Goal: Information Seeking & Learning: Learn about a topic

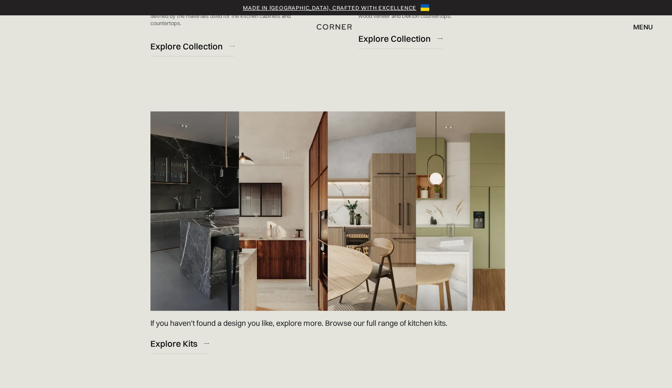
scroll to position [1159, 0]
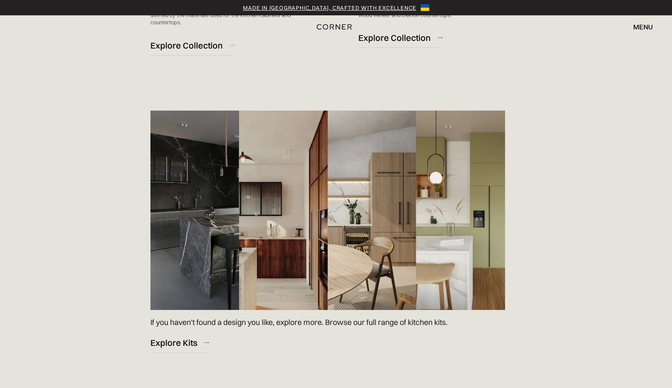
click at [268, 267] on img at bounding box center [328, 211] width 355 height 200
click at [181, 347] on div "Explore Kits" at bounding box center [174, 343] width 47 height 12
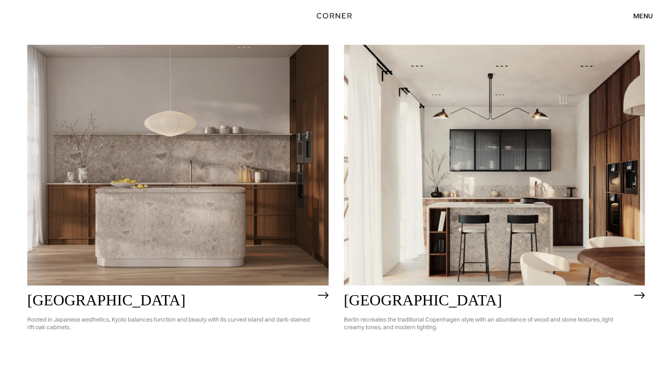
scroll to position [430, 0]
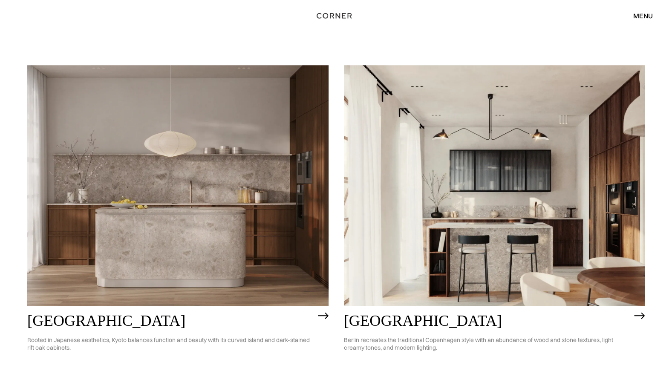
click at [634, 314] on img at bounding box center [639, 316] width 11 height 7
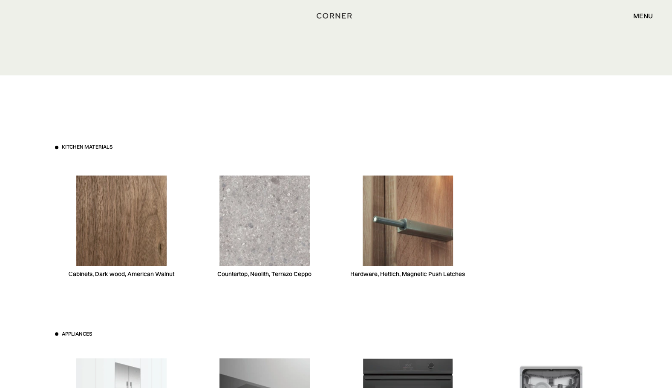
scroll to position [2374, 0]
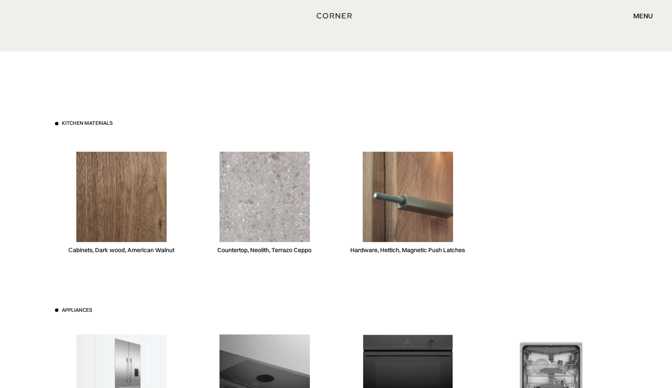
click at [126, 196] on img at bounding box center [121, 197] width 90 height 90
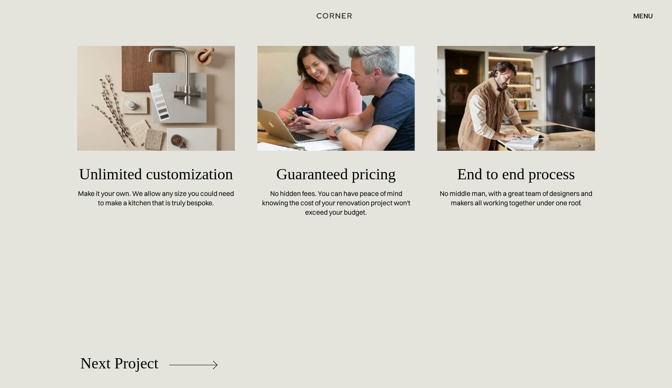
scroll to position [3715, 0]
click at [195, 154] on div "Unlimited customization Make it your own. We allow any size you could need to m…" at bounding box center [156, 131] width 158 height 171
click at [185, 182] on h5 "Unlimited customization" at bounding box center [156, 174] width 158 height 30
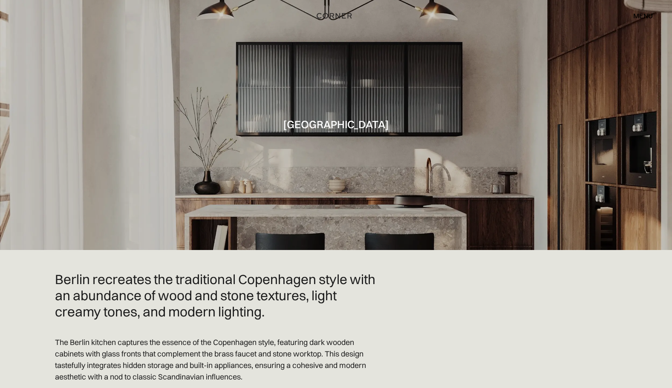
scroll to position [0, 0]
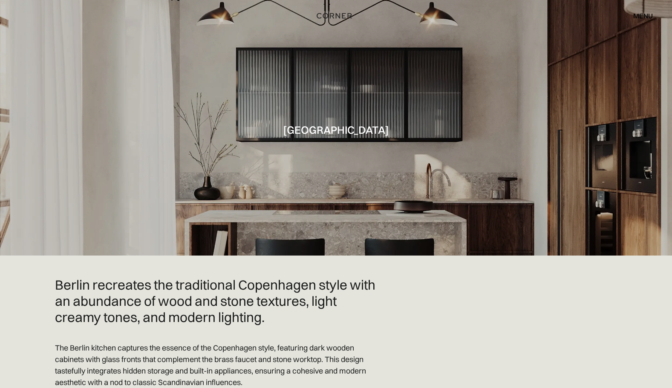
click at [637, 17] on div "menu" at bounding box center [644, 15] width 20 height 7
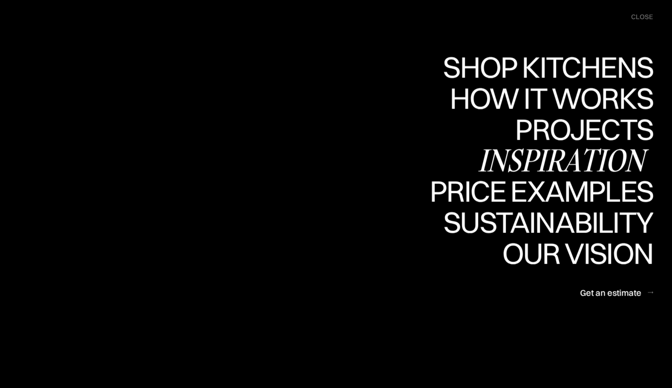
click at [544, 158] on div "Inspiration" at bounding box center [565, 160] width 175 height 30
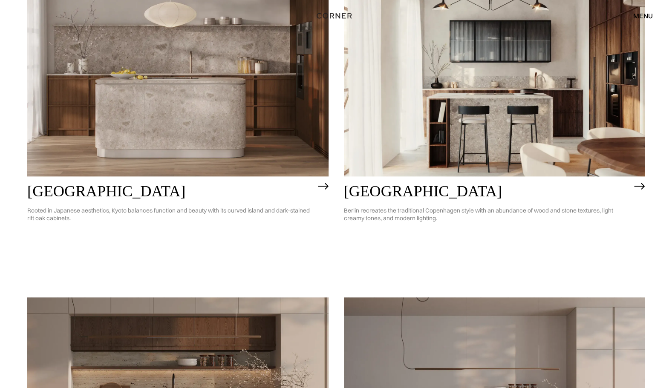
scroll to position [560, 0]
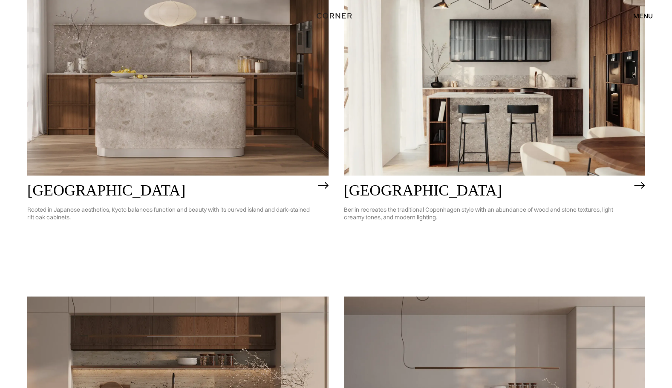
click at [348, 192] on h2 "[GEOGRAPHIC_DATA]" at bounding box center [487, 190] width 287 height 17
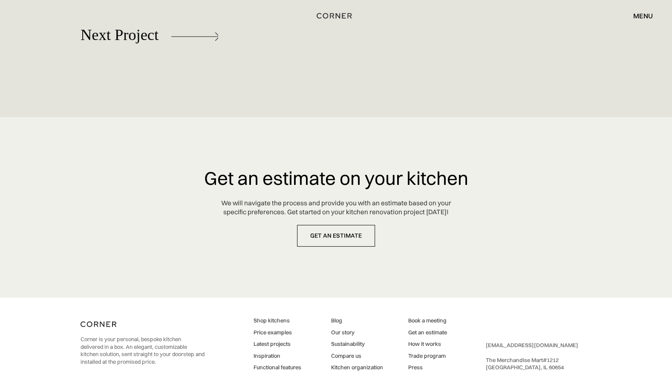
scroll to position [4076, 0]
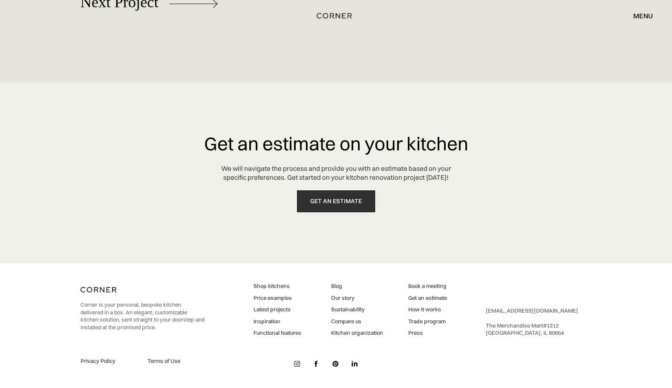
click at [325, 209] on link "get an estimate" at bounding box center [336, 202] width 78 height 22
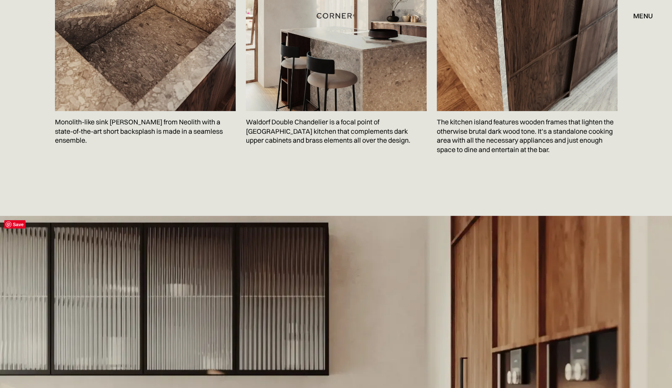
scroll to position [1503, 0]
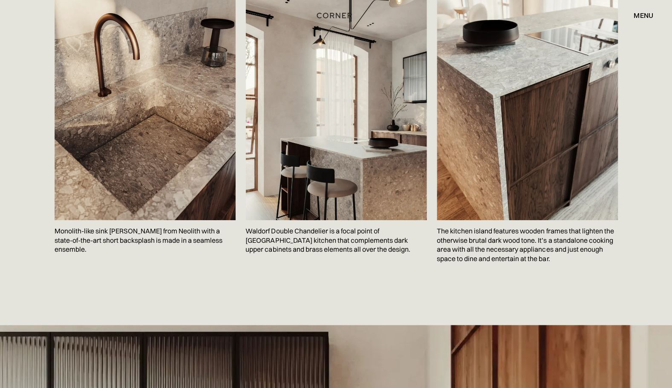
scroll to position [1395, 0]
